Goal: Browse casually

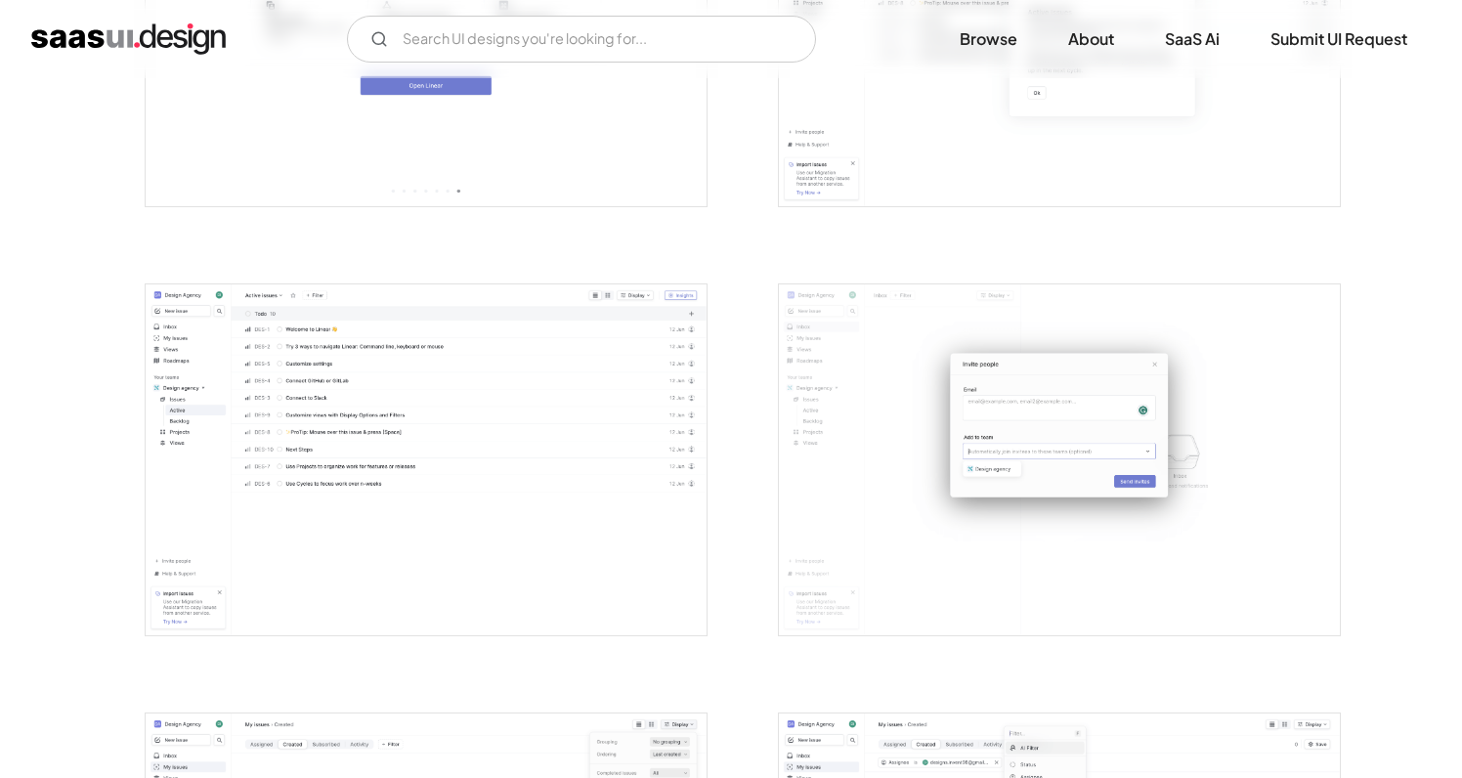
scroll to position [2330, 0]
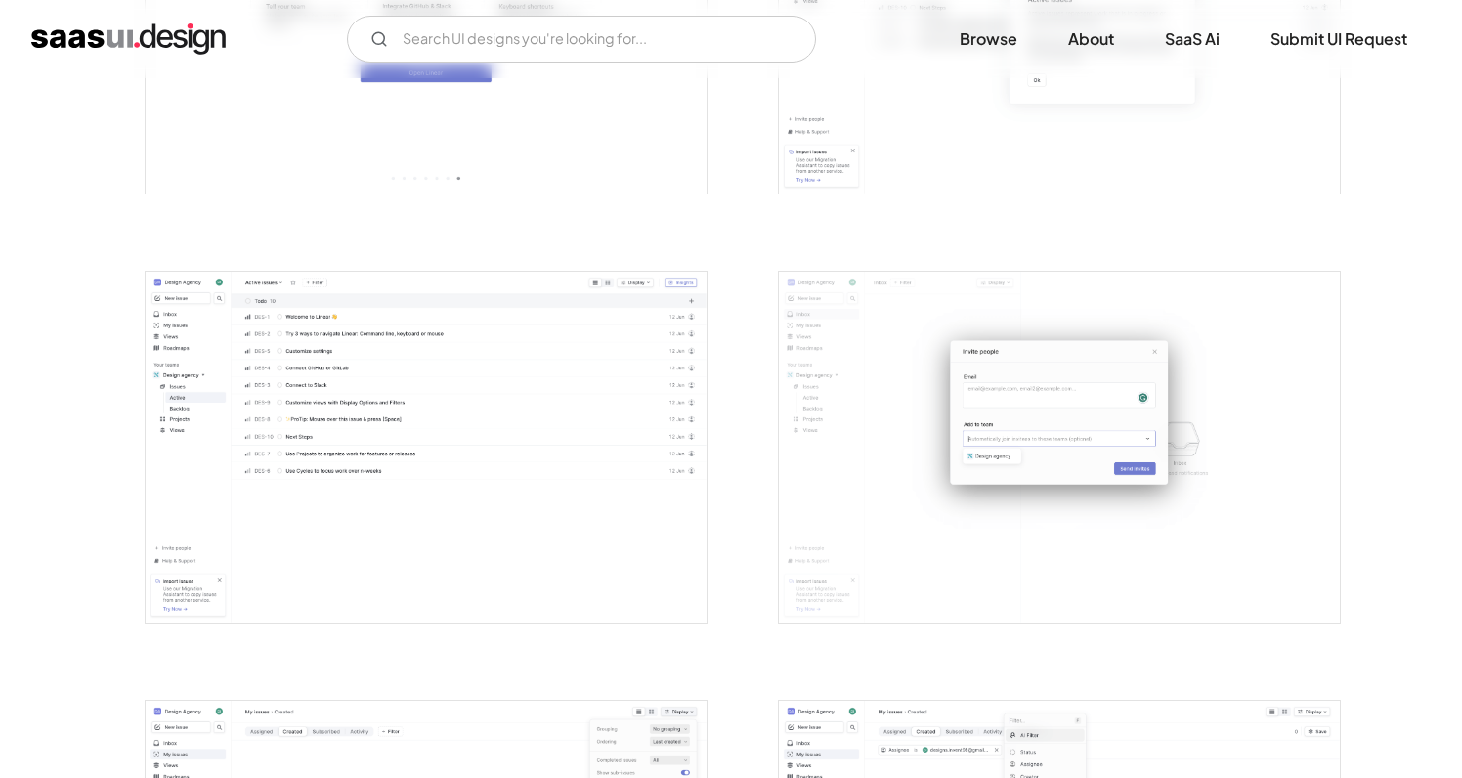
click at [1046, 432] on img "open lightbox" at bounding box center [1059, 447] width 561 height 351
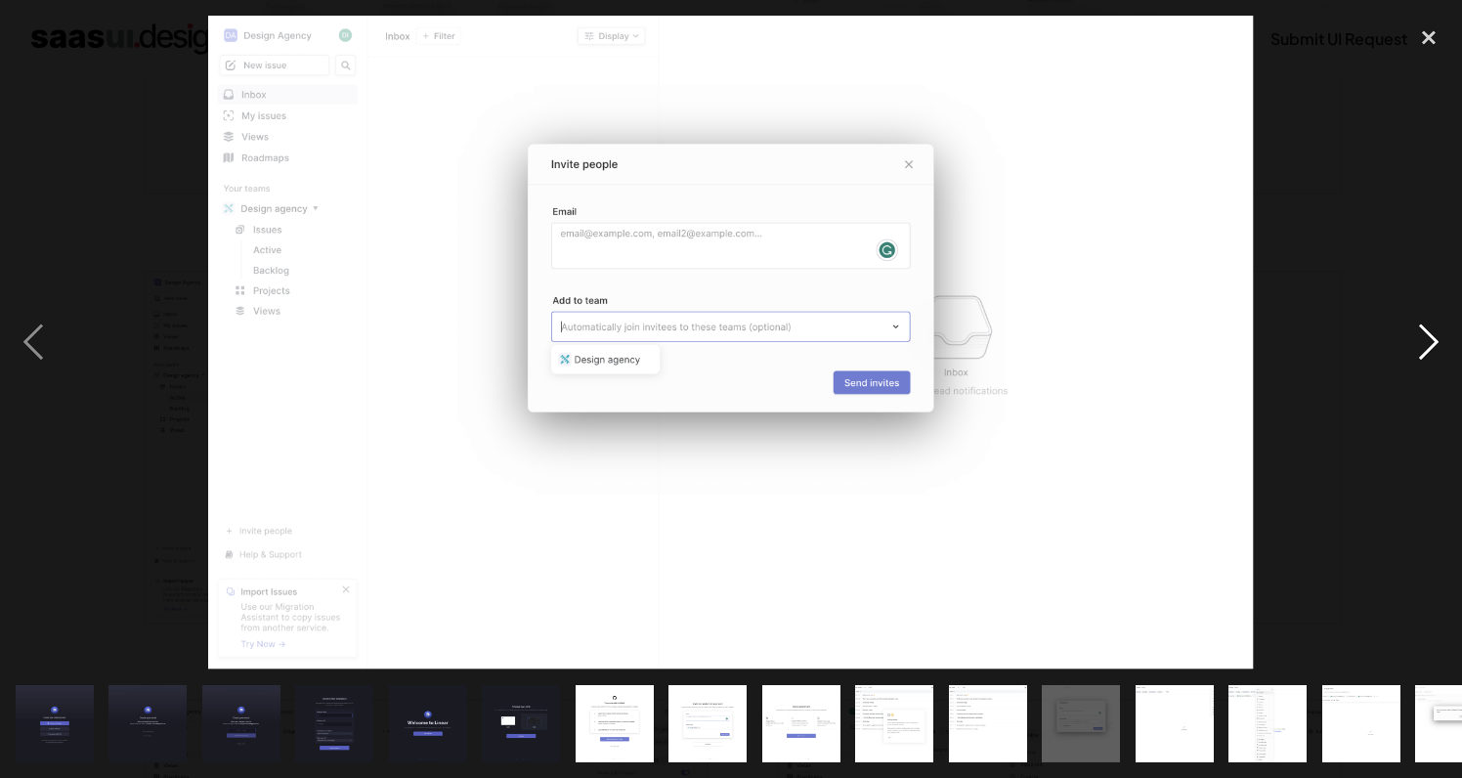
click at [1427, 351] on div "next image" at bounding box center [1428, 343] width 66 height 654
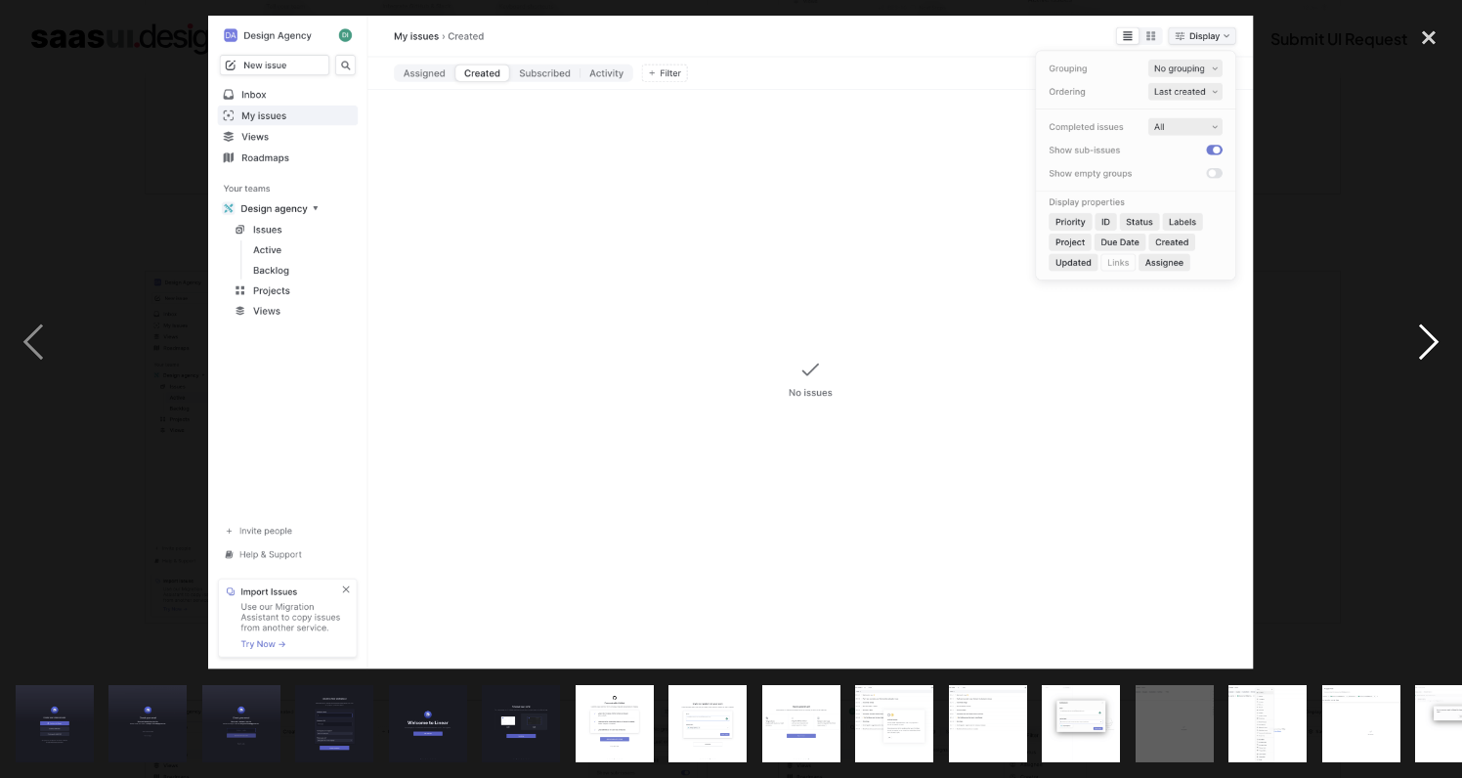
click at [1427, 351] on div "next image" at bounding box center [1428, 343] width 66 height 654
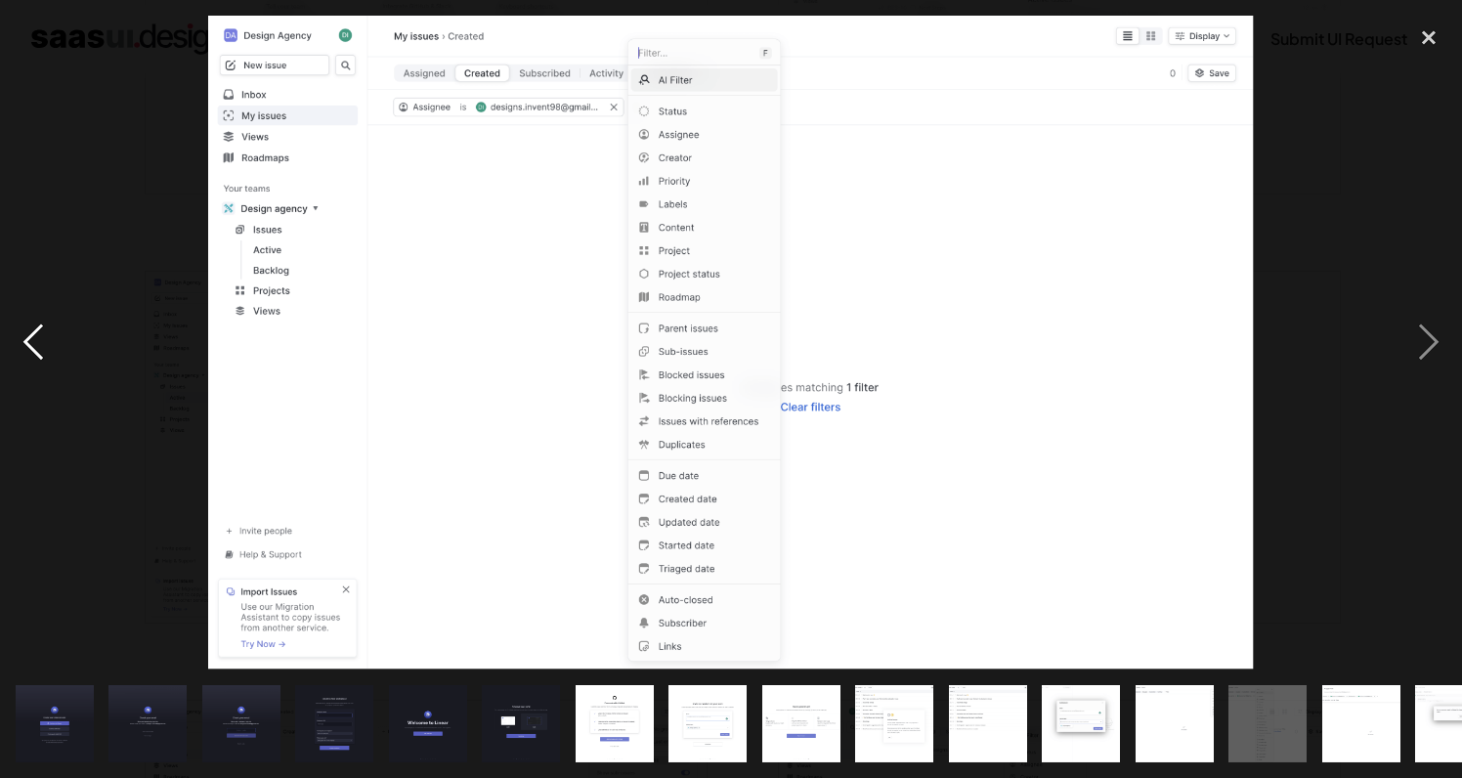
click at [34, 363] on div "previous image" at bounding box center [33, 343] width 66 height 654
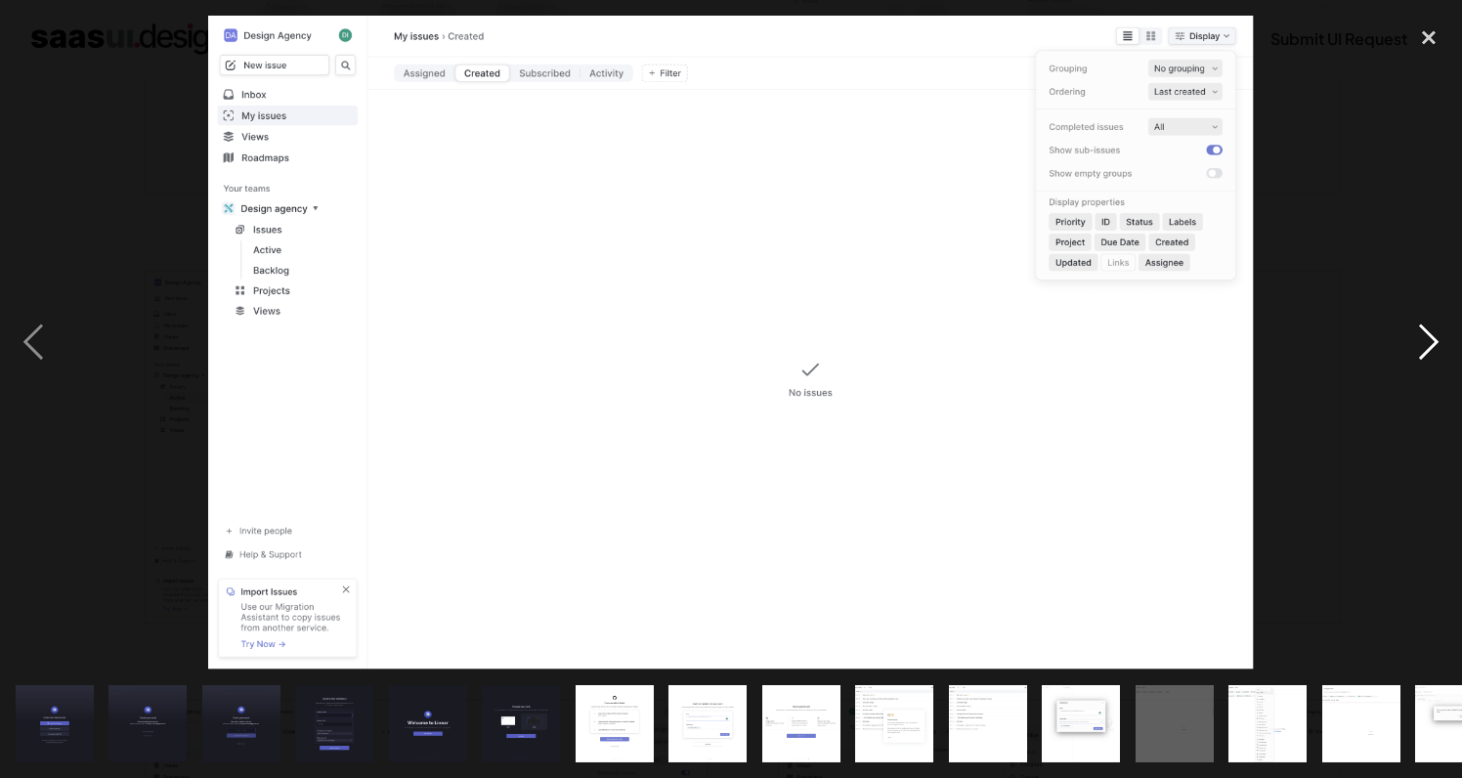
click at [1429, 359] on div "next image" at bounding box center [1428, 343] width 66 height 654
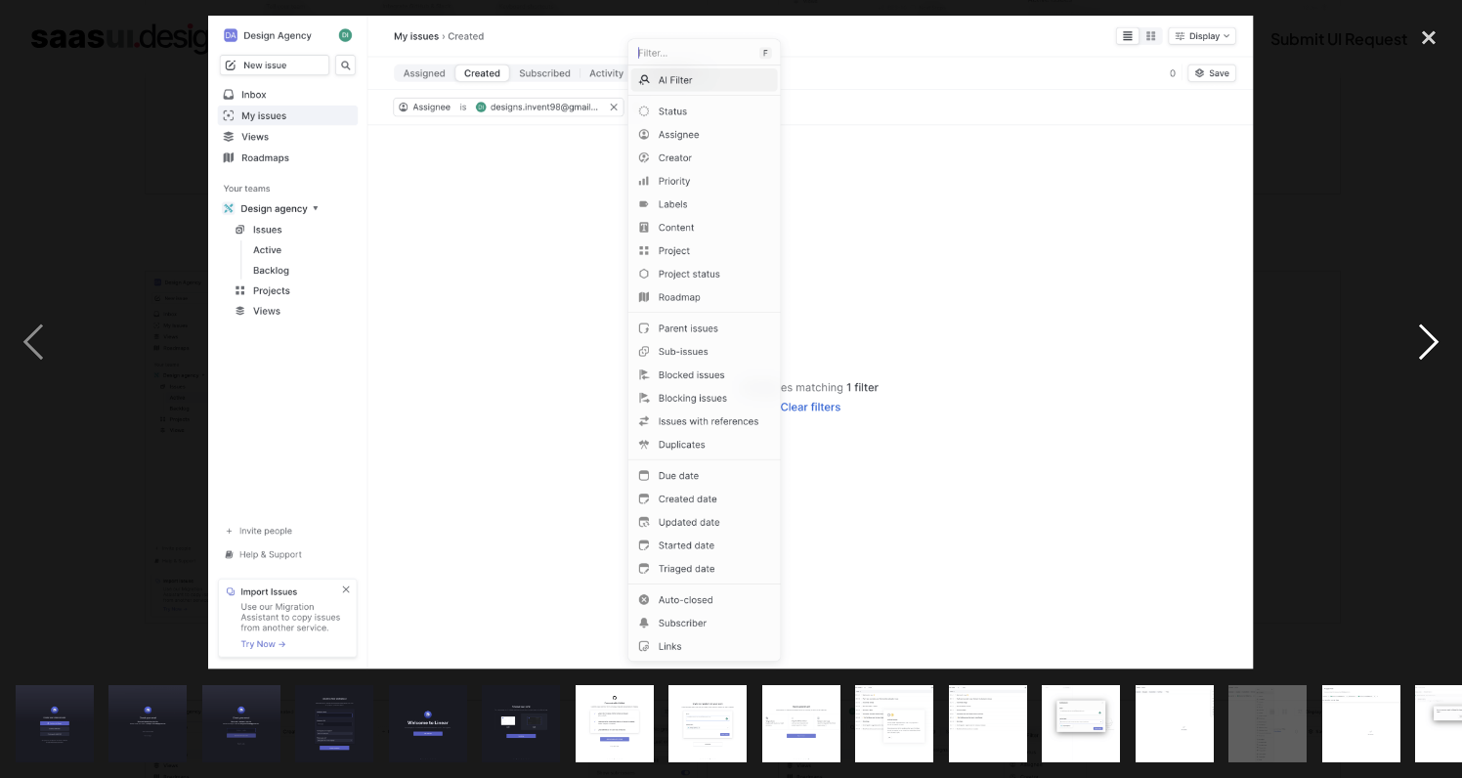
click at [1429, 359] on div "next image" at bounding box center [1428, 343] width 66 height 654
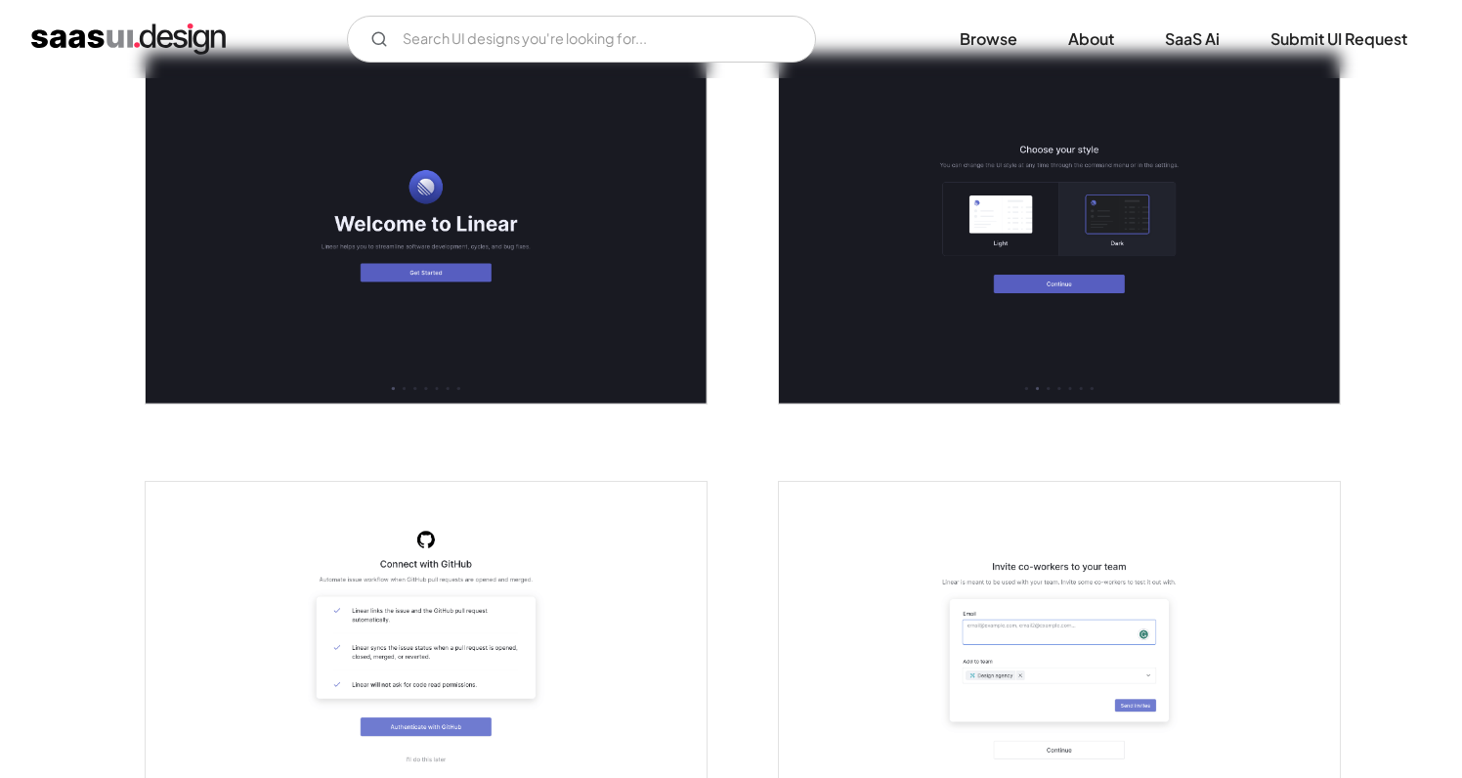
scroll to position [0, 0]
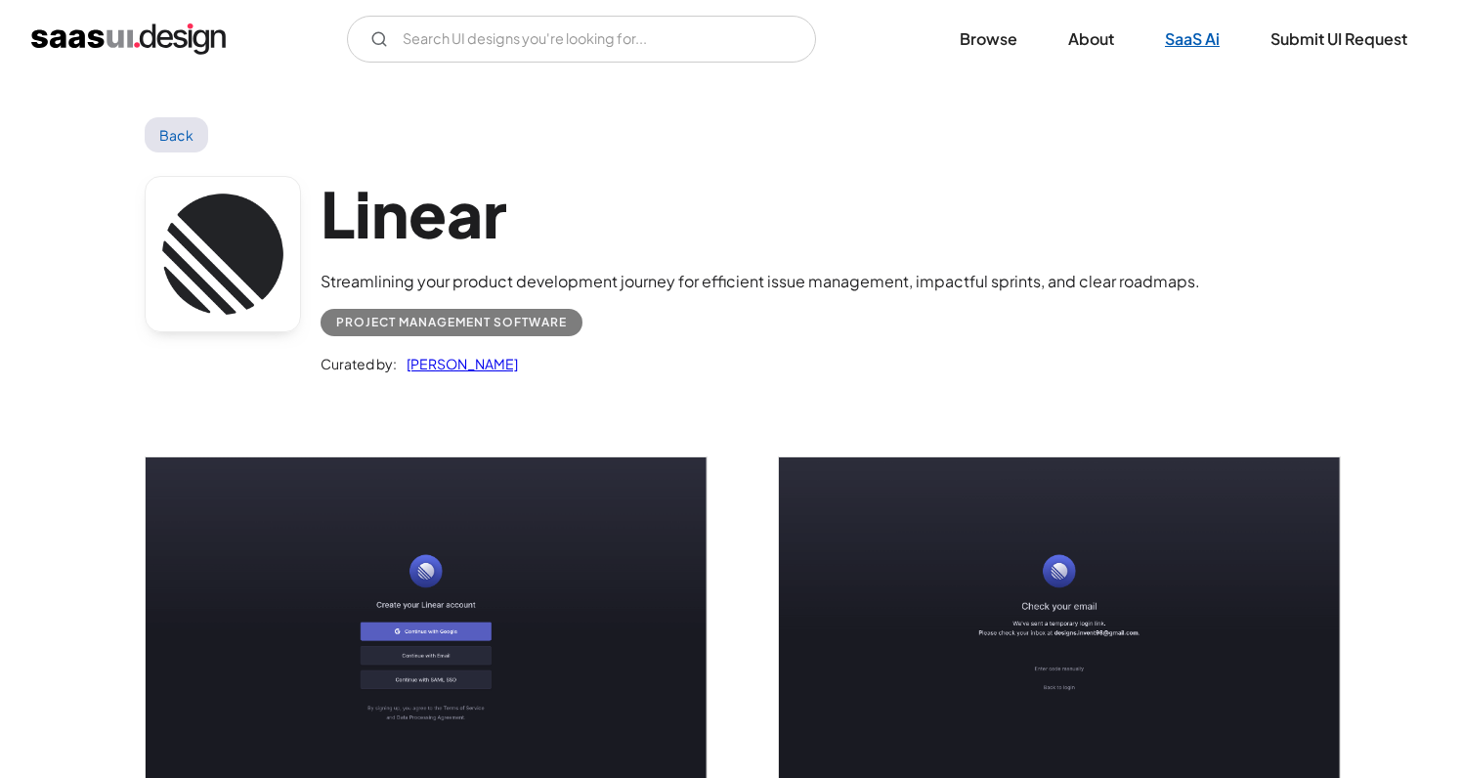
click at [1188, 43] on link "SaaS Ai" at bounding box center [1192, 39] width 102 height 43
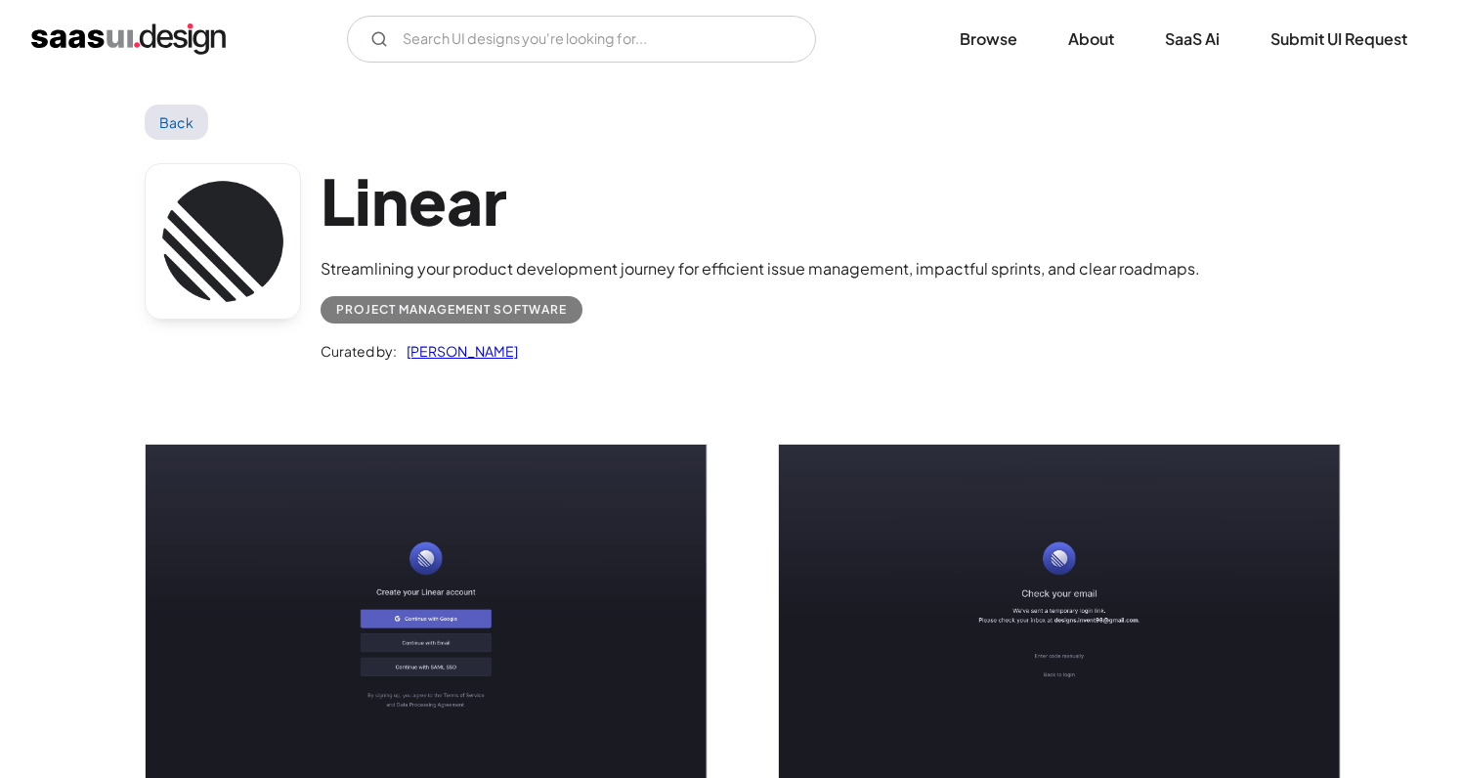
scroll to position [22, 0]
